Goal: Task Accomplishment & Management: Manage account settings

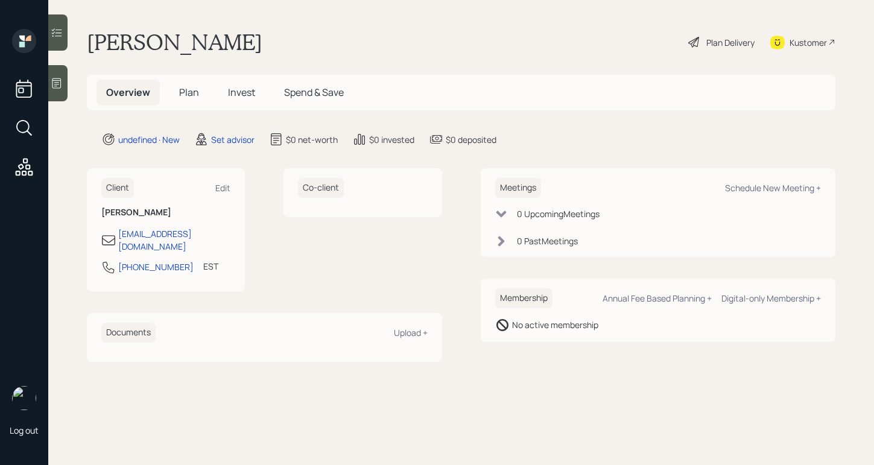
click at [59, 76] on div at bounding box center [57, 83] width 19 height 36
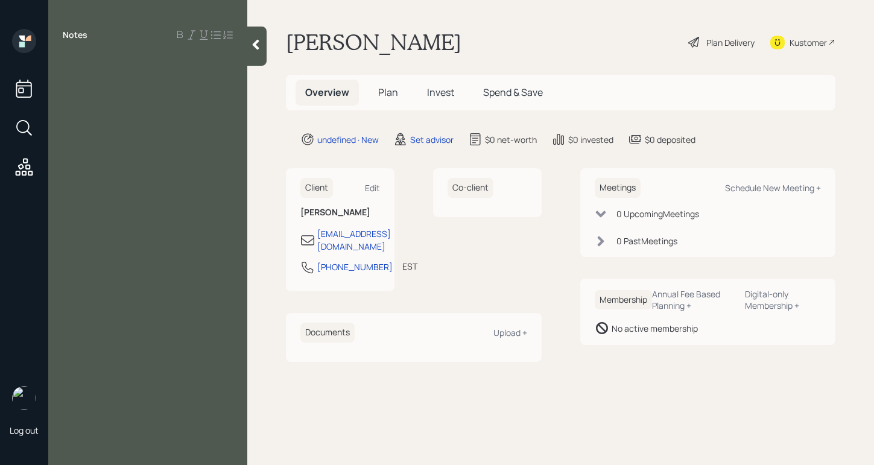
click at [144, 67] on div at bounding box center [148, 61] width 170 height 13
click at [145, 66] on div at bounding box center [148, 61] width 170 height 13
click at [146, 65] on div at bounding box center [148, 61] width 170 height 13
drag, startPoint x: 65, startPoint y: 59, endPoint x: 137, endPoint y: 63, distance: 72.5
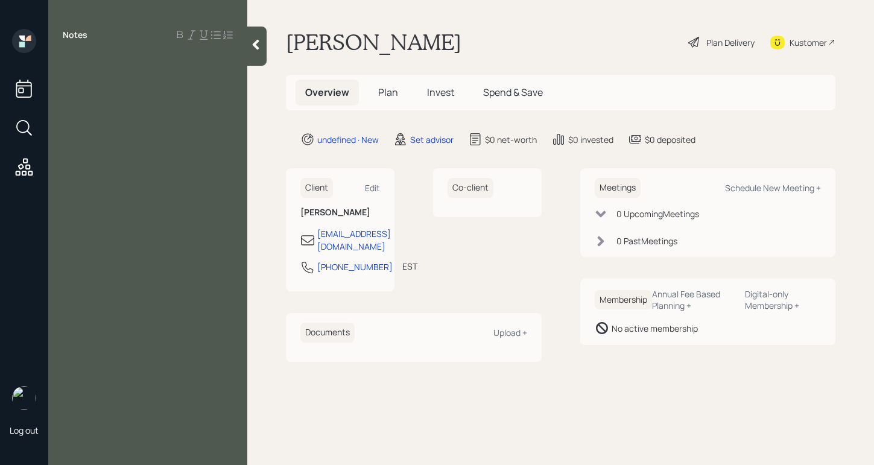
click at [137, 63] on div at bounding box center [148, 61] width 170 height 13
click at [77, 63] on div at bounding box center [148, 61] width 170 height 13
click at [133, 106] on div "ss -" at bounding box center [148, 101] width 170 height 13
click at [128, 117] on div "pension -" at bounding box center [148, 115] width 170 height 13
click at [109, 87] on span "brokerage $8K" at bounding box center [94, 88] width 63 height 13
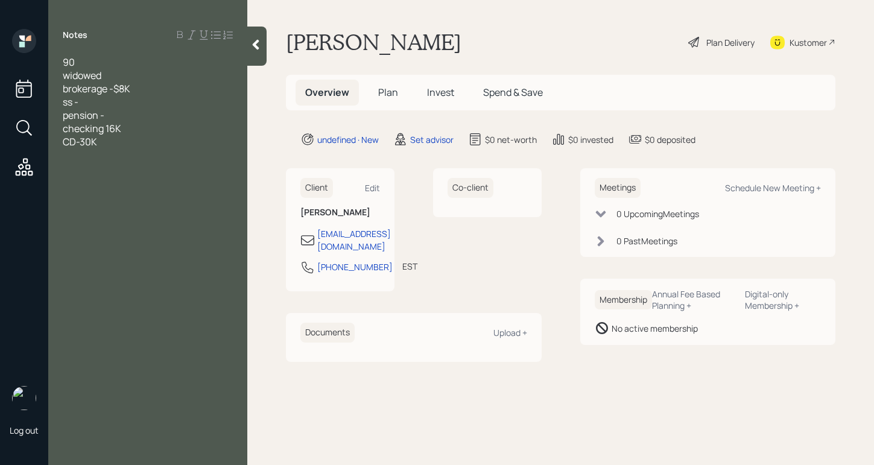
click at [122, 114] on div "pension -" at bounding box center [148, 115] width 170 height 13
click at [95, 100] on div "ss -" at bounding box center [148, 101] width 170 height 13
click at [160, 154] on div "Notes 90 widowed brokerage -$8K ss - $2,200 pension - $2,200 checking 16K CD-30K" at bounding box center [147, 240] width 199 height 422
click at [184, 173] on div "Notes 90 widowed brokerage -$8K ss - $2,200 pension - $2,200 checking 16K CD-30K" at bounding box center [147, 240] width 199 height 422
click at [108, 150] on div "Notes 90 widowed brokerage -$8K ss - $2,200 pension - $2,200 checking 16K CD-30K" at bounding box center [147, 240] width 199 height 422
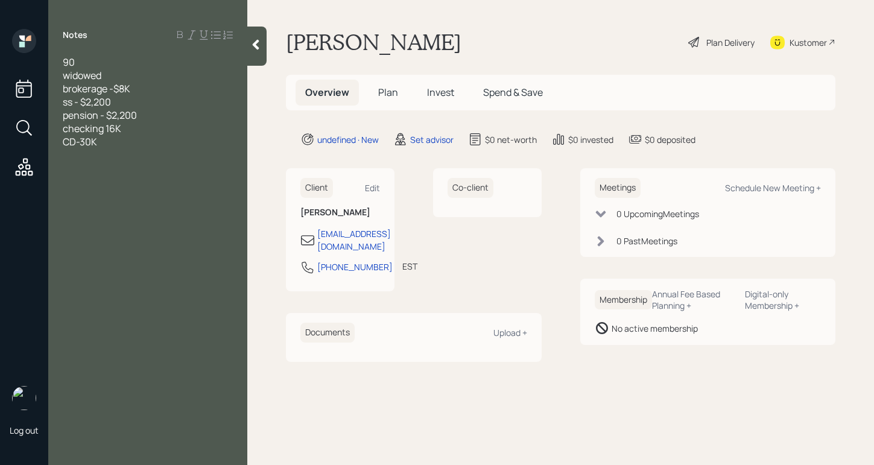
click at [110, 145] on div "CD-30K" at bounding box center [148, 141] width 170 height 13
click at [75, 163] on span "Cc debt $1K" at bounding box center [88, 168] width 51 height 13
click at [86, 193] on div "Notes 90 widowed brokerage -$8K ss - $2,200 pension - $2,200 checking 16K CD-30…" at bounding box center [147, 240] width 199 height 422
click at [83, 185] on div at bounding box center [148, 181] width 170 height 13
drag, startPoint x: 453, startPoint y: 41, endPoint x: 302, endPoint y: 42, distance: 151.4
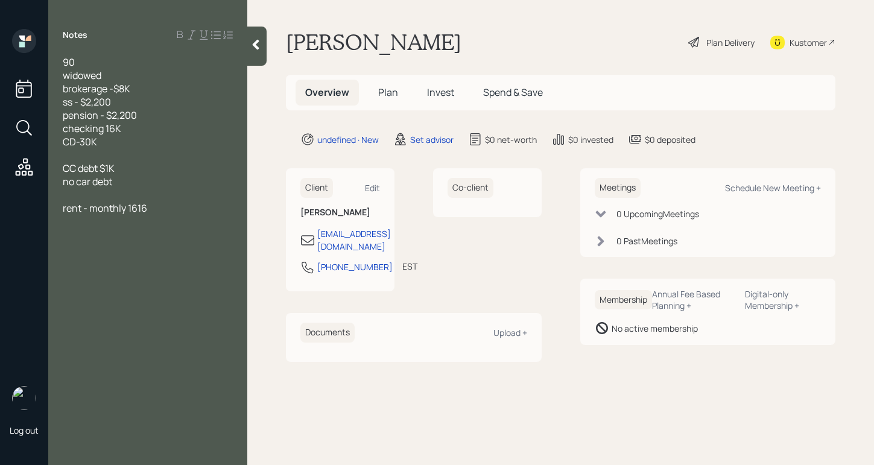
click at [289, 49] on div "[PERSON_NAME] Plan Delivery Kustomer" at bounding box center [560, 42] width 549 height 27
drag, startPoint x: 560, startPoint y: 60, endPoint x: 551, endPoint y: 56, distance: 9.7
click at [559, 60] on main "[PERSON_NAME] Plan Delivery Kustomer Overview Plan Invest Spend & Save undefine…" at bounding box center [560, 232] width 627 height 465
click at [817, 48] on div "Kustomer" at bounding box center [807, 42] width 37 height 13
click at [742, 183] on div "Schedule New Meeting +" at bounding box center [773, 187] width 96 height 11
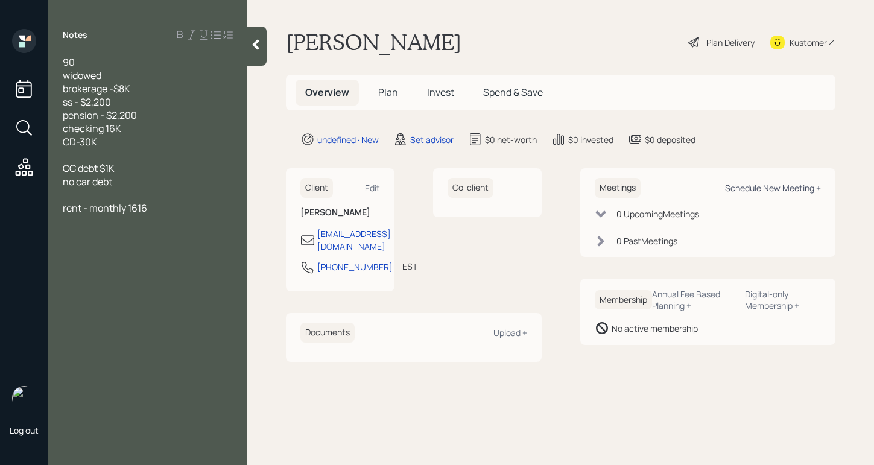
select select "round-[PERSON_NAME]"
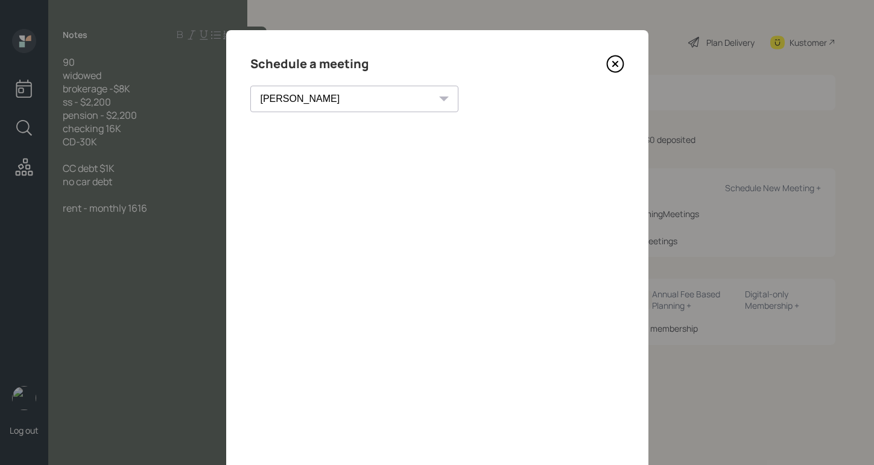
click at [608, 63] on icon at bounding box center [615, 64] width 18 height 18
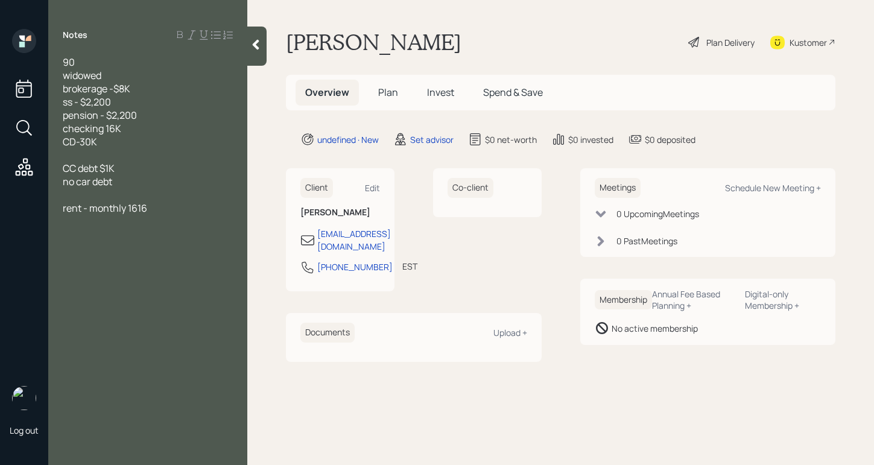
click at [183, 209] on div "rent - monthly 1616" at bounding box center [148, 207] width 170 height 13
click at [753, 185] on div "Schedule New Meeting +" at bounding box center [773, 187] width 96 height 11
select select "round-[PERSON_NAME]"
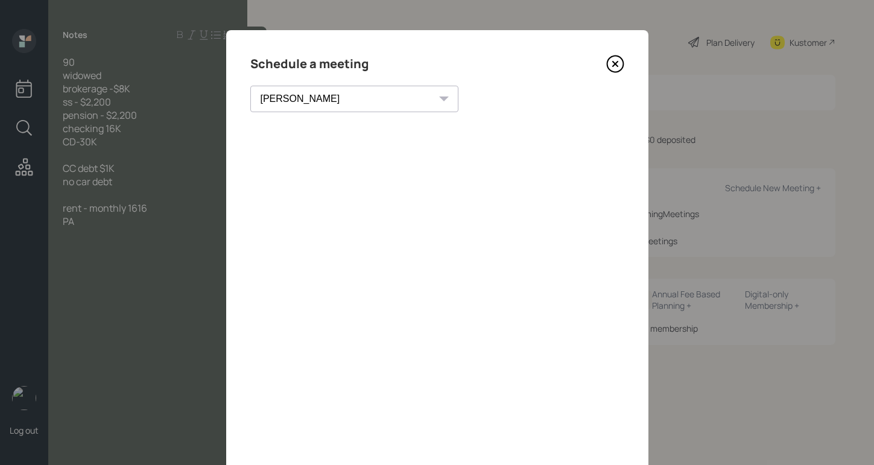
scroll to position [78, 0]
